Goal: Find specific page/section: Find specific page/section

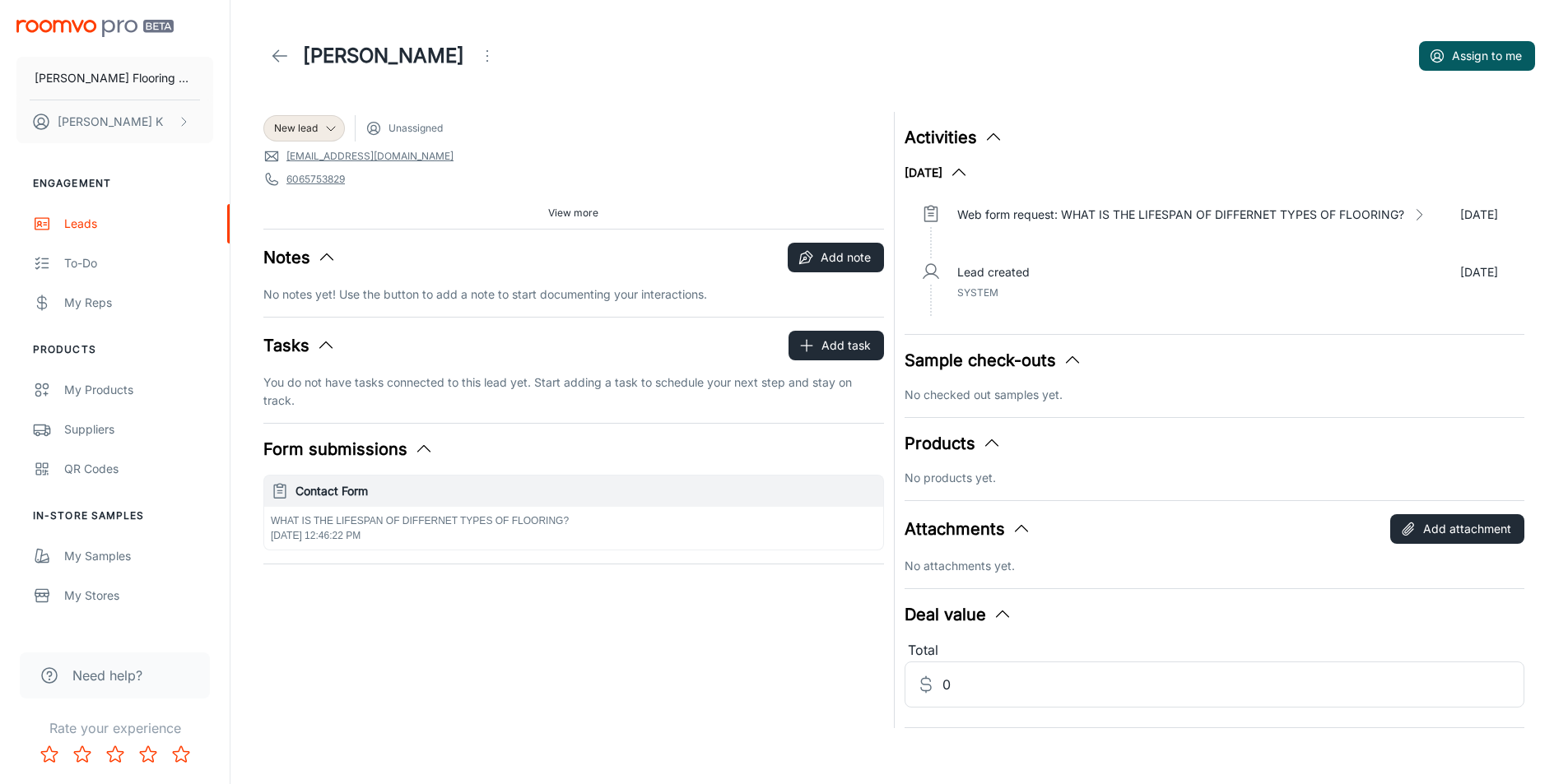
scroll to position [10, 0]
click at [97, 227] on div "Leads" at bounding box center [138, 223] width 149 height 18
